Goal: Information Seeking & Learning: Learn about a topic

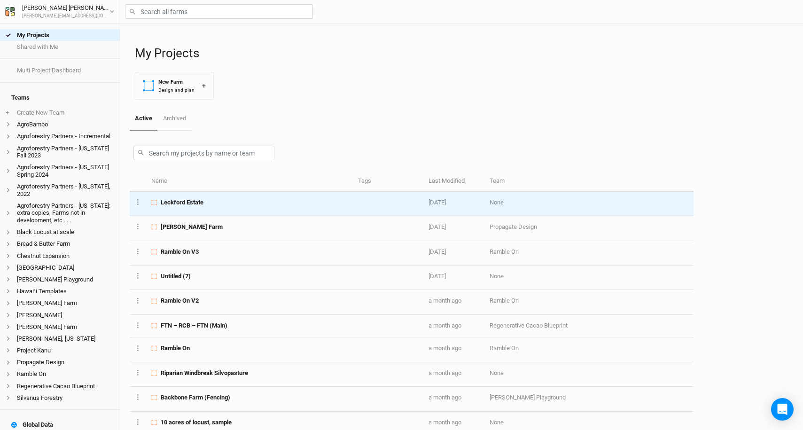
click at [212, 201] on div "Leckford Estate" at bounding box center [249, 202] width 196 height 8
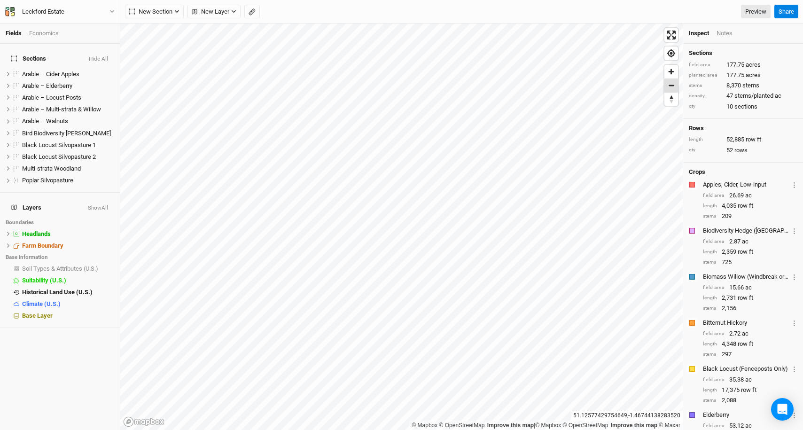
click at [669, 86] on span "Zoom out" at bounding box center [672, 85] width 14 height 13
click at [669, 71] on span "Zoom in" at bounding box center [672, 72] width 14 height 14
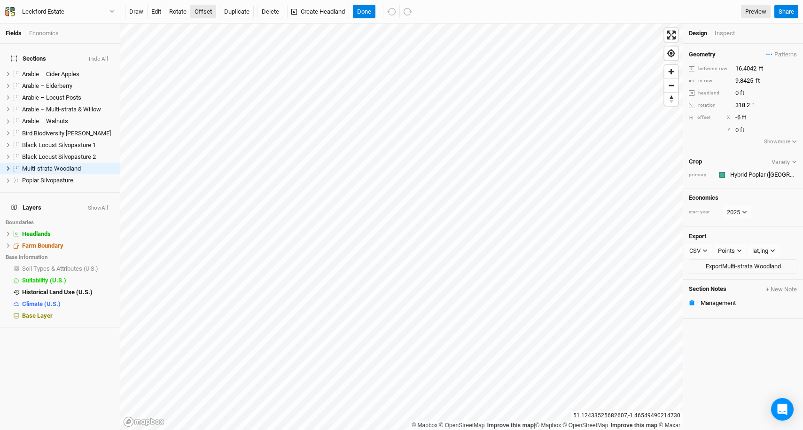
click at [206, 14] on button "offset" at bounding box center [203, 12] width 26 height 14
type input "-10"
click at [367, 15] on button "Done" at bounding box center [364, 12] width 23 height 14
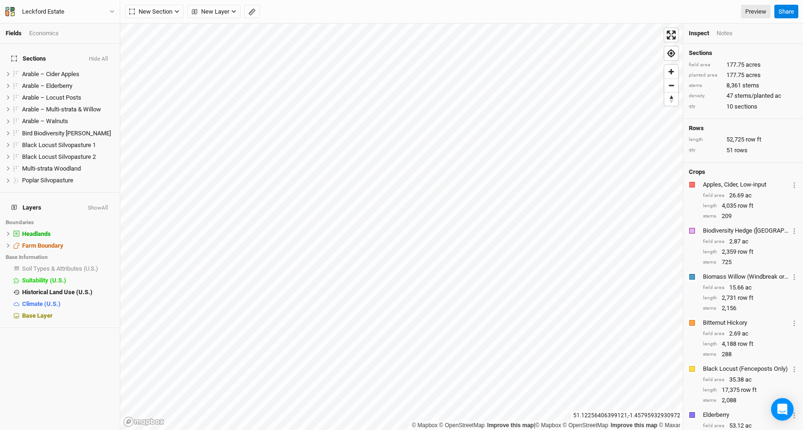
click at [41, 27] on div "Fields Economics" at bounding box center [60, 33] width 120 height 20
click at [41, 31] on div "Economics" at bounding box center [44, 33] width 30 height 8
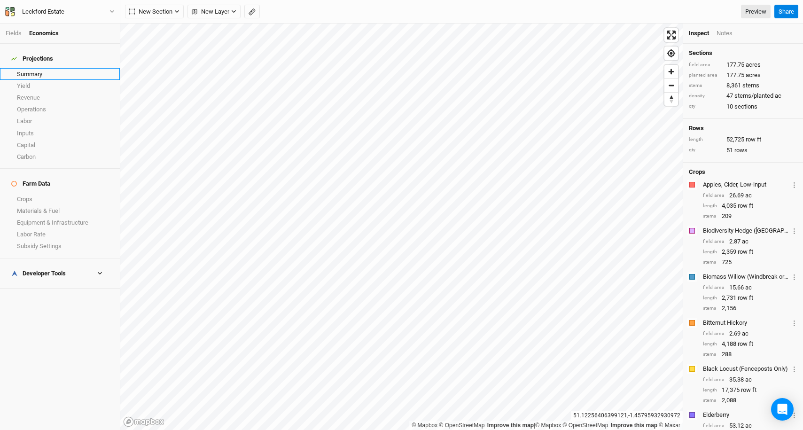
click at [55, 72] on link "Summary" at bounding box center [60, 74] width 120 height 12
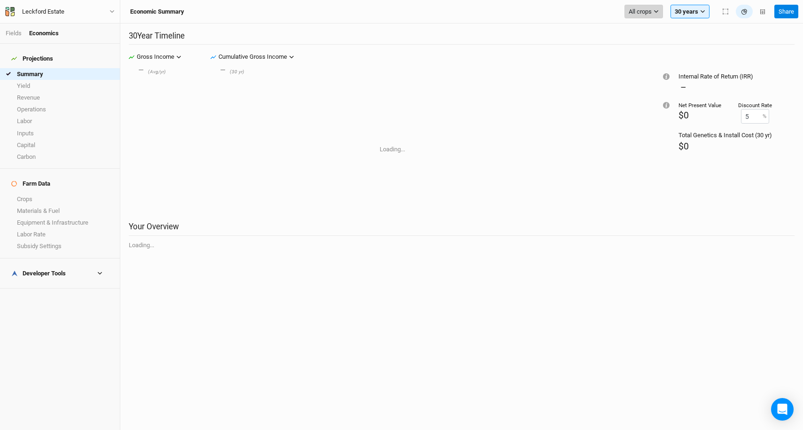
click at [643, 12] on span "All crops" at bounding box center [640, 11] width 23 height 9
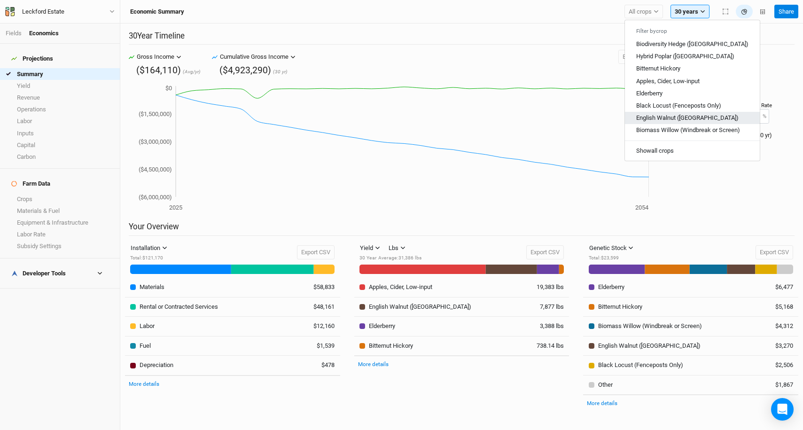
click at [656, 118] on span "English Walnut ([GEOGRAPHIC_DATA])" at bounding box center [687, 117] width 102 height 7
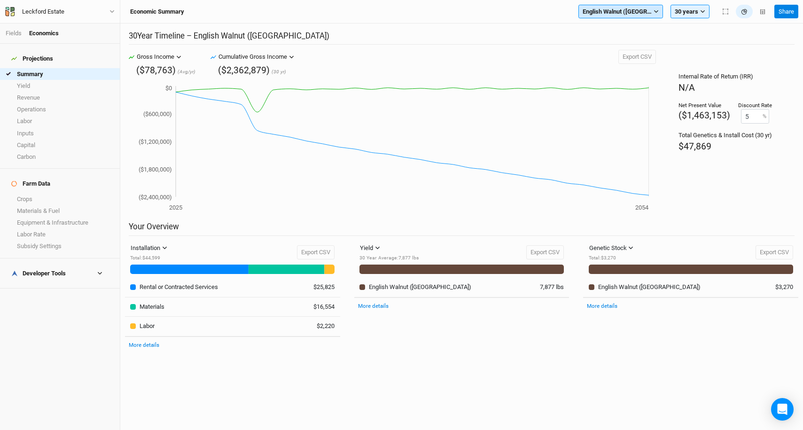
click at [600, 13] on span "English Walnut ([GEOGRAPHIC_DATA])" at bounding box center [617, 11] width 69 height 9
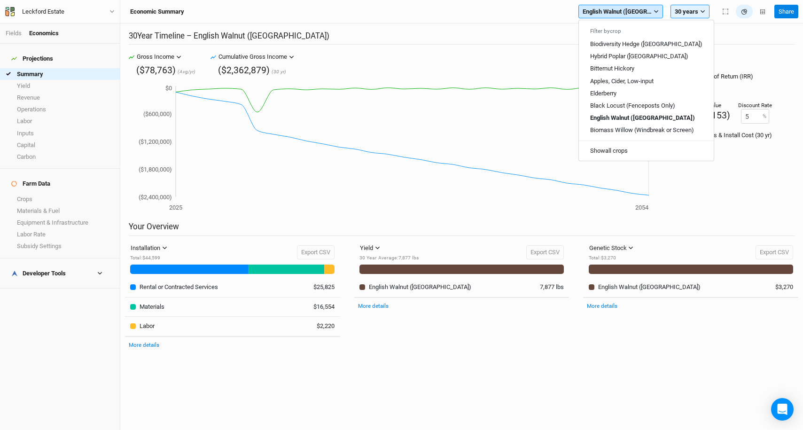
click at [600, 13] on span "English Walnut ([GEOGRAPHIC_DATA])" at bounding box center [617, 11] width 69 height 9
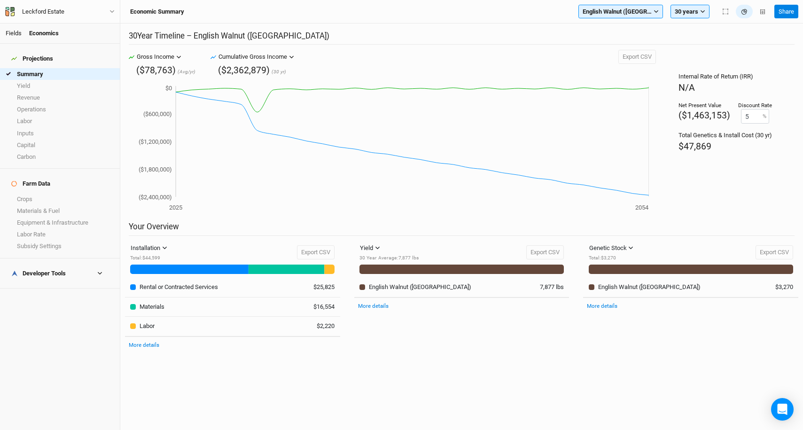
click at [18, 34] on link "Fields" at bounding box center [14, 33] width 16 height 7
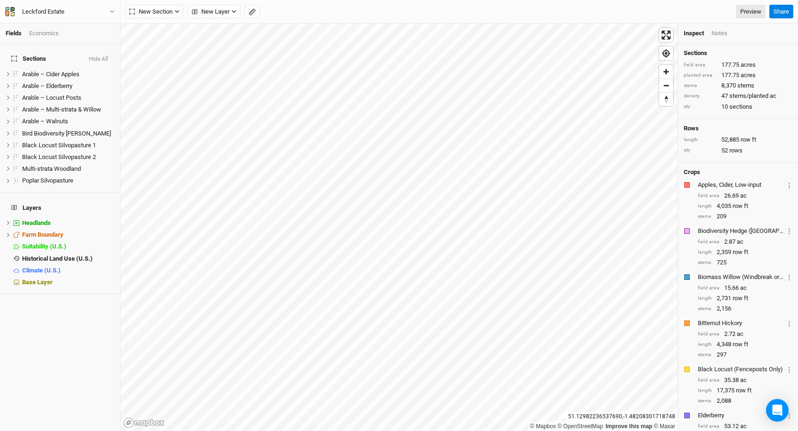
click at [52, 35] on div "Economics" at bounding box center [44, 33] width 30 height 8
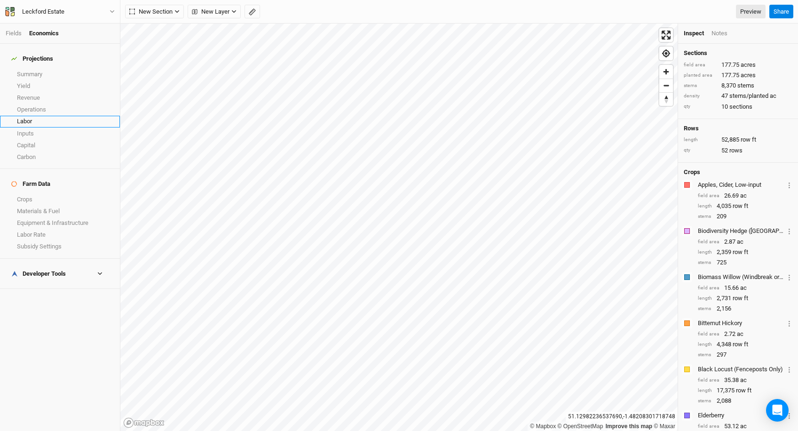
click at [43, 116] on link "Labor" at bounding box center [60, 122] width 120 height 12
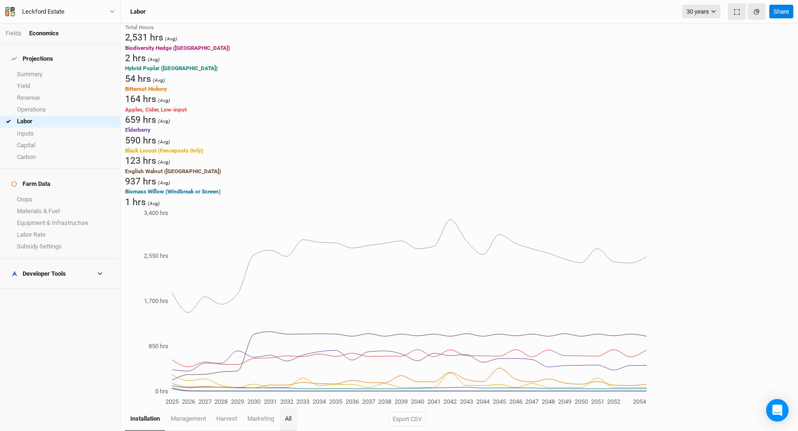
click at [289, 407] on link "All" at bounding box center [288, 418] width 17 height 23
